Goal: Check status: Check status

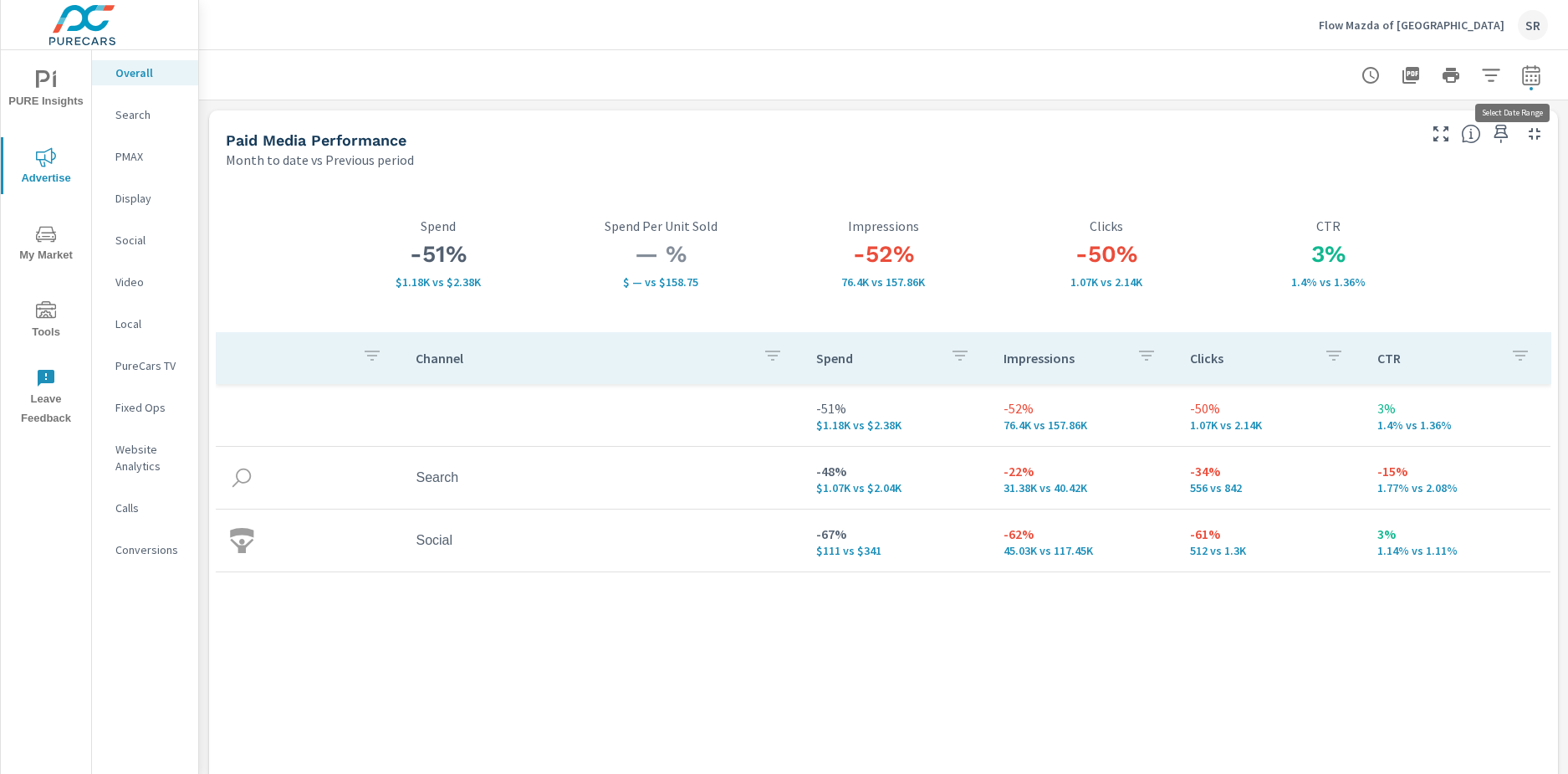
click at [1522, 74] on icon "button" at bounding box center [1531, 75] width 20 height 20
select select "Month to date"
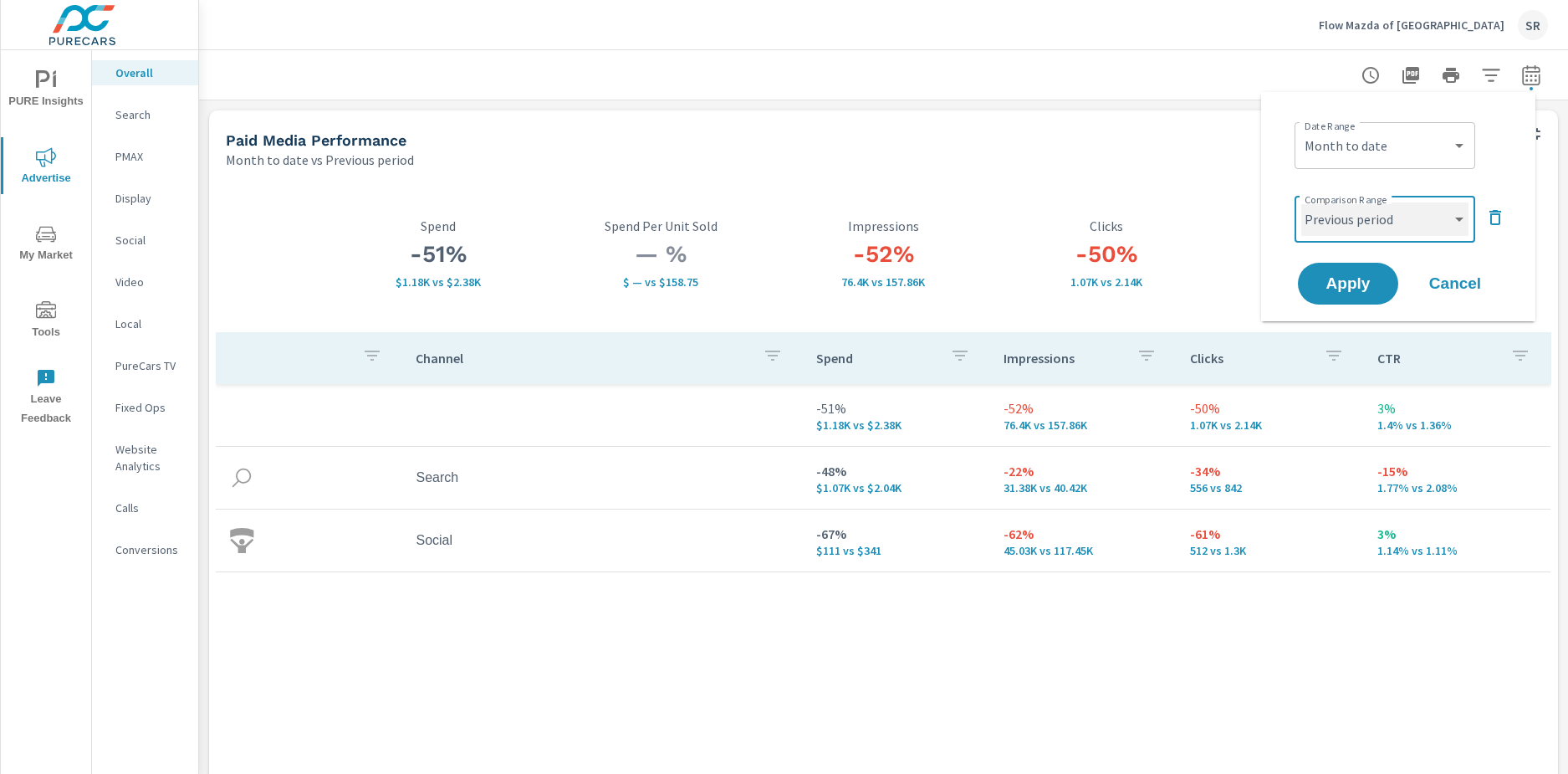
click at [1427, 221] on select "Custom Previous period Previous month Previous year" at bounding box center [1385, 218] width 167 height 33
click at [1302, 202] on select "Custom Previous period Previous month Previous year" at bounding box center [1385, 218] width 167 height 33
select select "Previous month"
click at [1321, 284] on span "Apply" at bounding box center [1348, 284] width 69 height 16
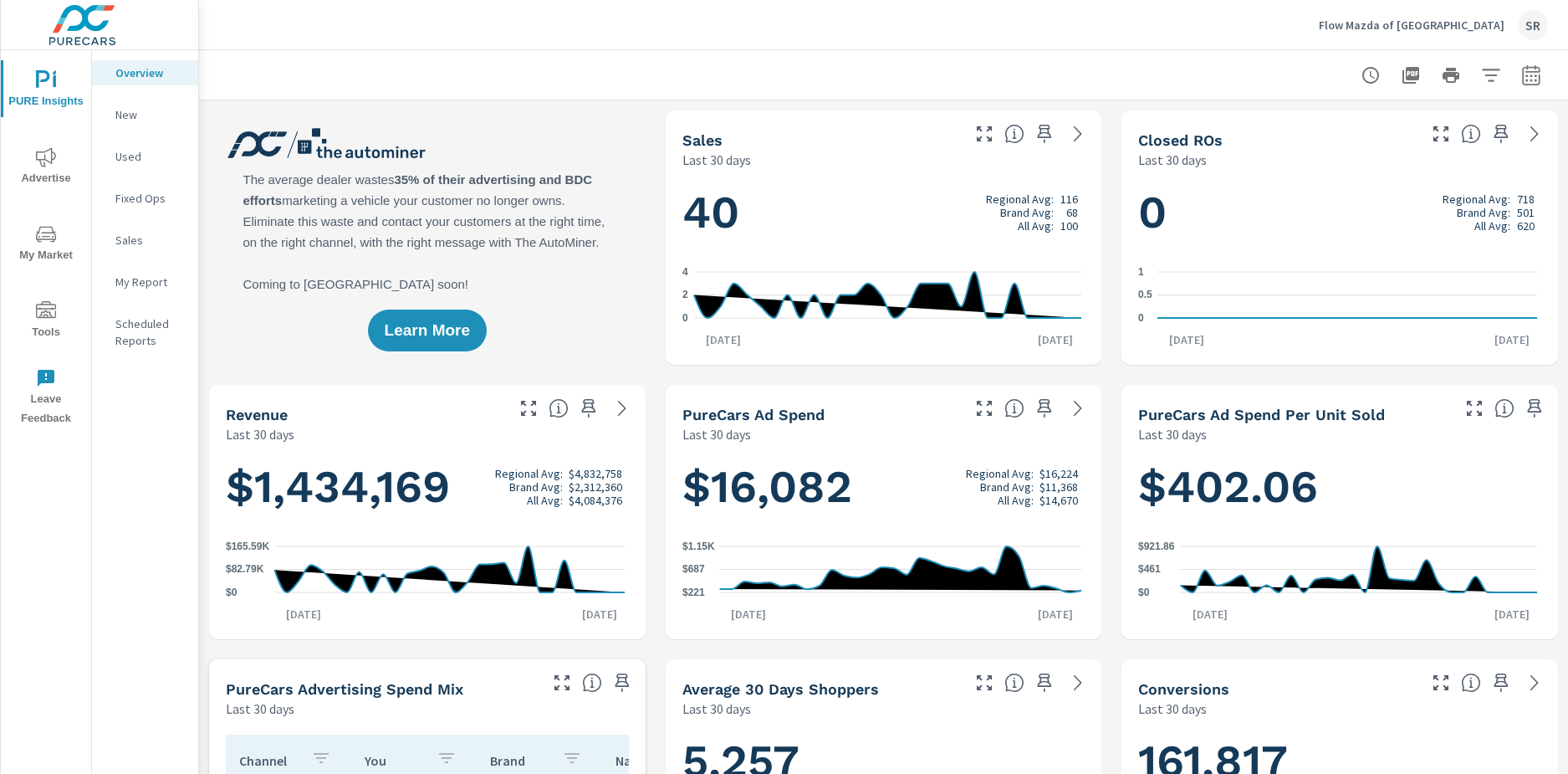
click at [133, 113] on p "New" at bounding box center [150, 114] width 70 height 17
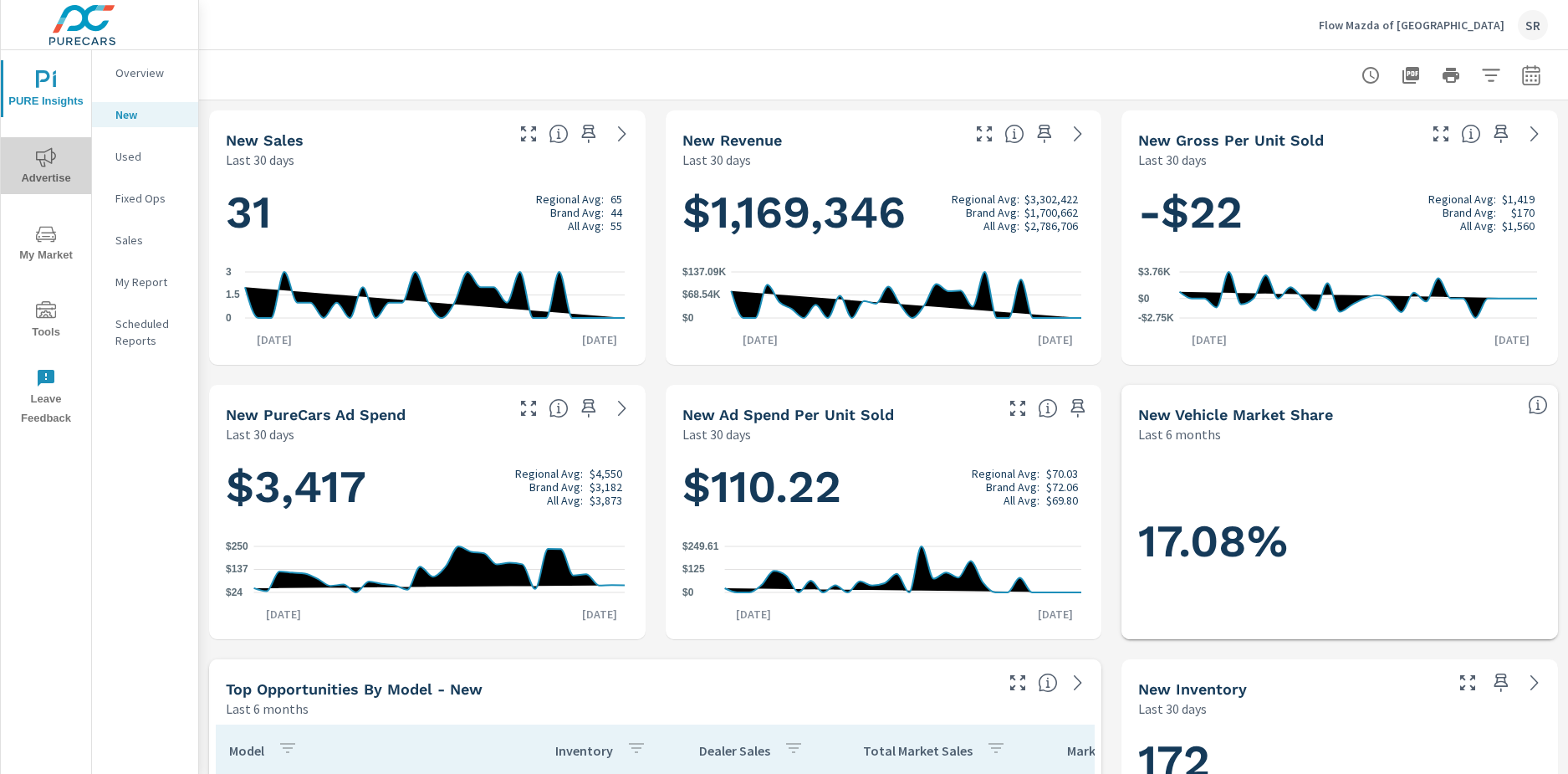
click at [38, 153] on icon "nav menu" at bounding box center [45, 157] width 20 height 20
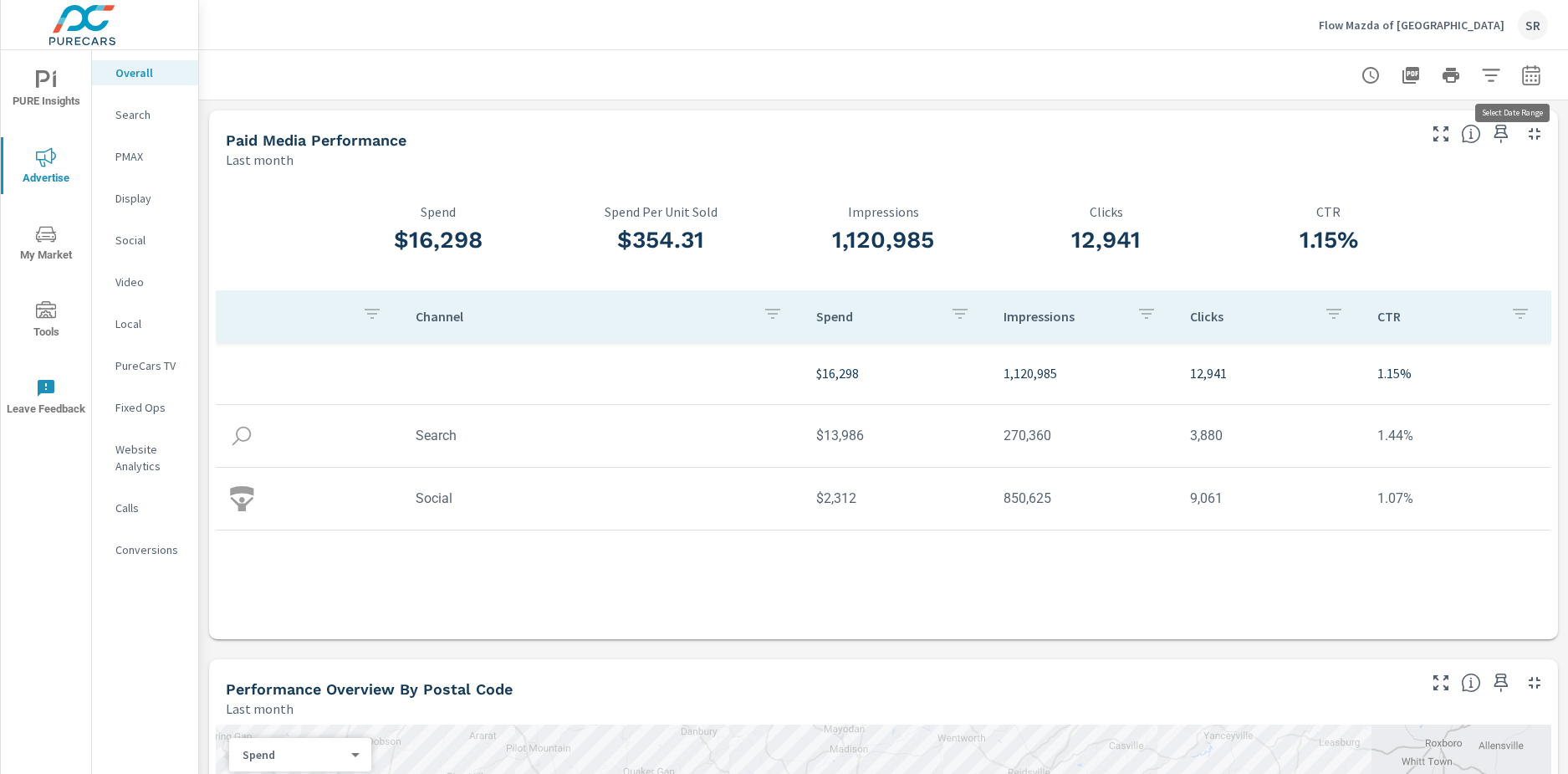
click at [1523, 72] on icon "button" at bounding box center [1531, 74] width 18 height 20
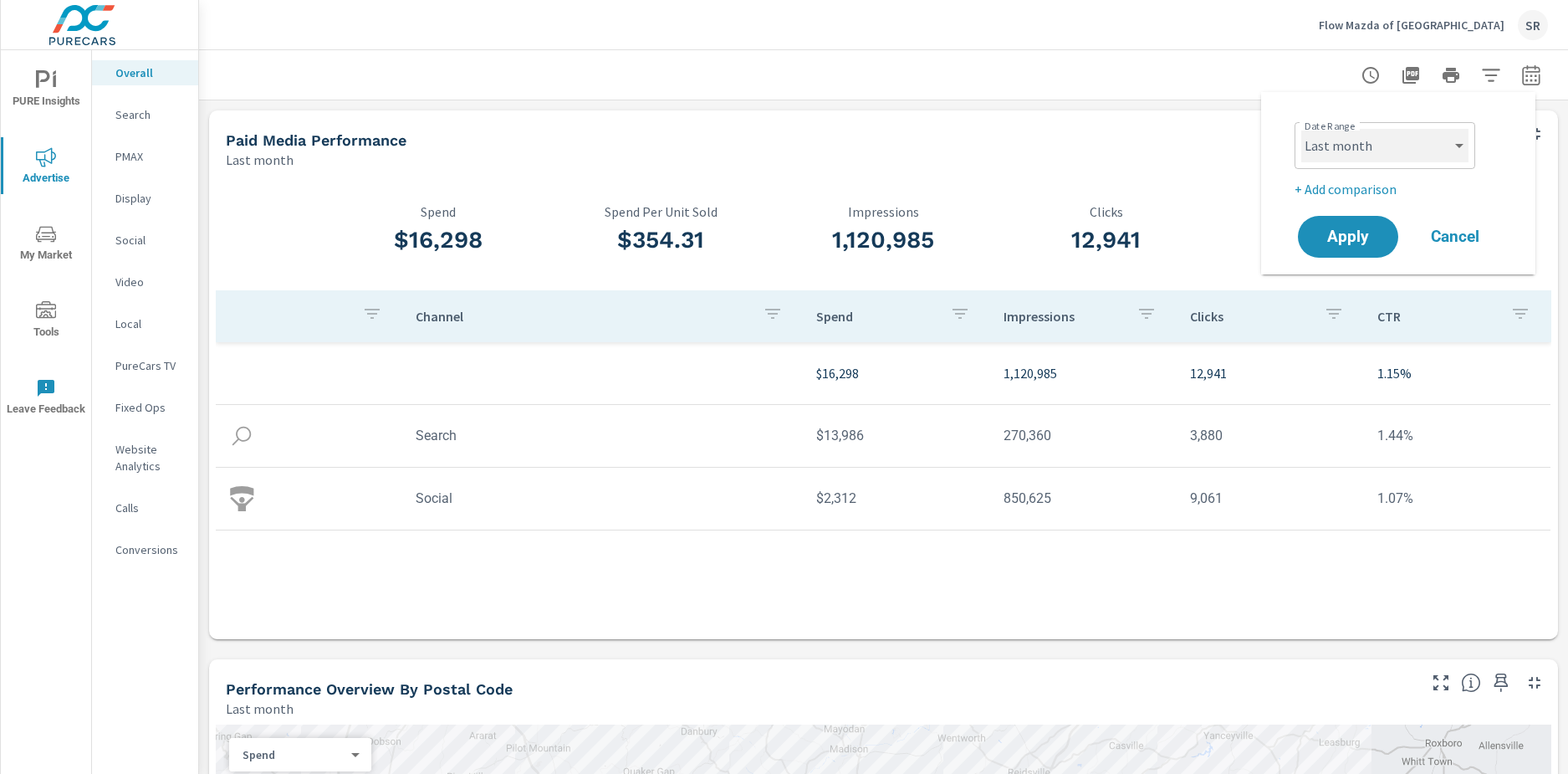
click at [1368, 143] on select "Custom Yesterday Last week Last 7 days Last 14 days Last 30 days Last 45 days L…" at bounding box center [1385, 145] width 167 height 33
click at [1302, 129] on select "Custom Yesterday Last week Last 7 days Last 14 days Last 30 days Last 45 days L…" at bounding box center [1385, 145] width 167 height 33
select select "Month to date"
click at [1356, 195] on p "+ Add comparison" at bounding box center [1402, 189] width 214 height 20
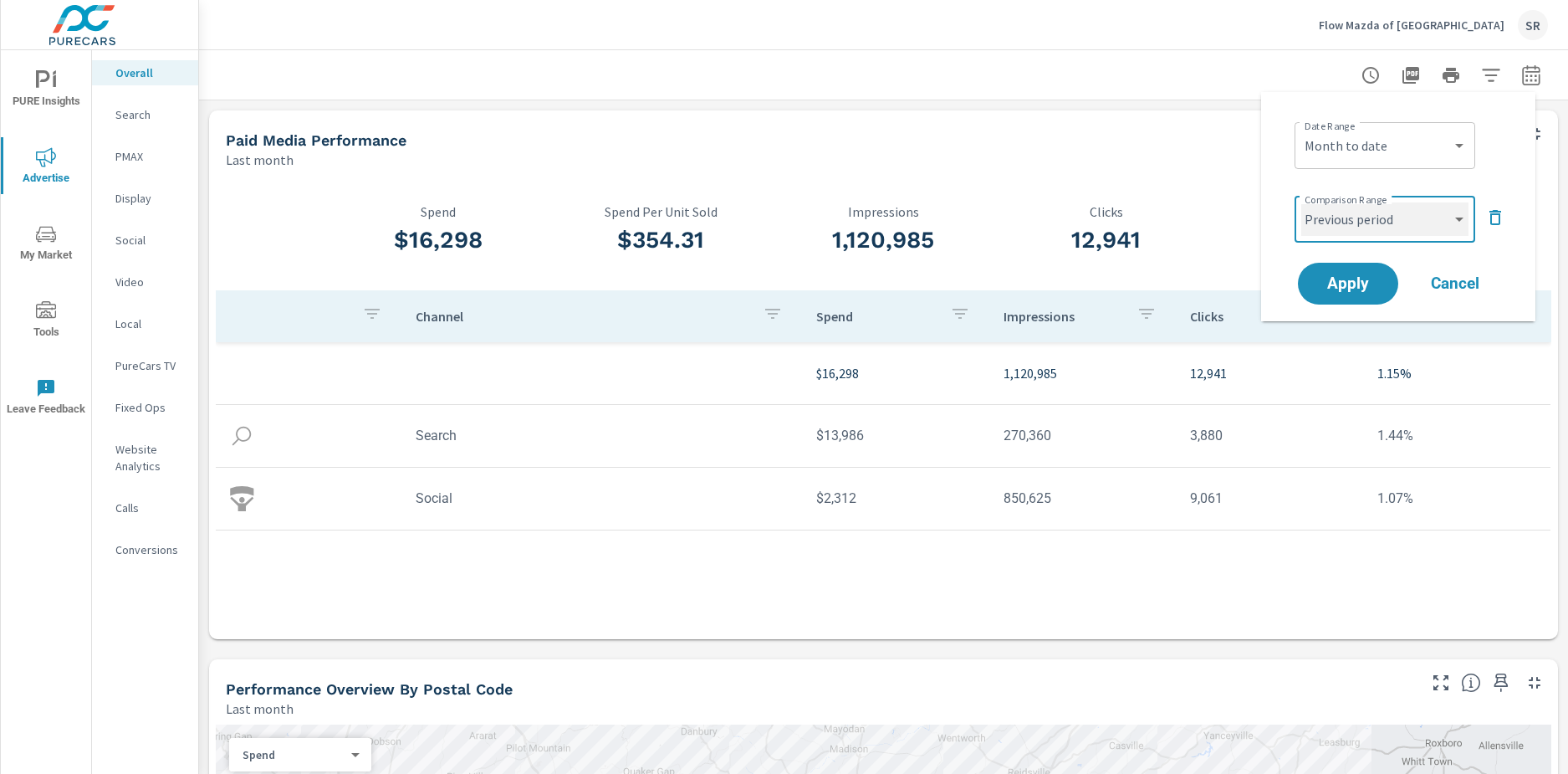
click at [1354, 220] on select "Custom Previous period Previous month Previous year" at bounding box center [1385, 218] width 167 height 33
click at [1302, 202] on select "Custom Previous period Previous month Previous year" at bounding box center [1385, 218] width 167 height 33
select select "Previous month"
click at [1346, 282] on span "Apply" at bounding box center [1348, 284] width 69 height 16
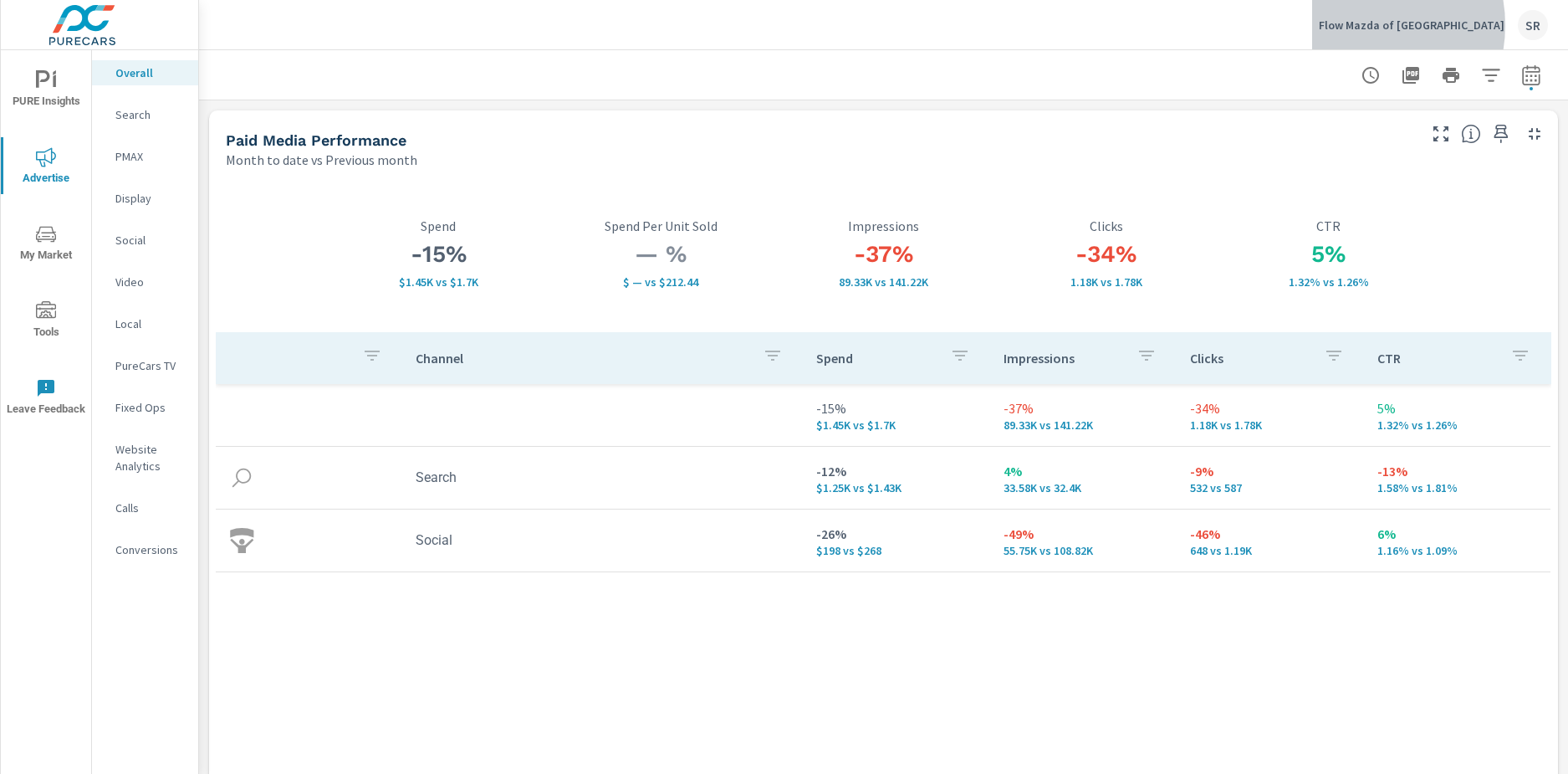
click at [1407, 26] on p "Flow Mazda of Greensboro" at bounding box center [1412, 26] width 186 height 15
